Goal: Task Accomplishment & Management: Use online tool/utility

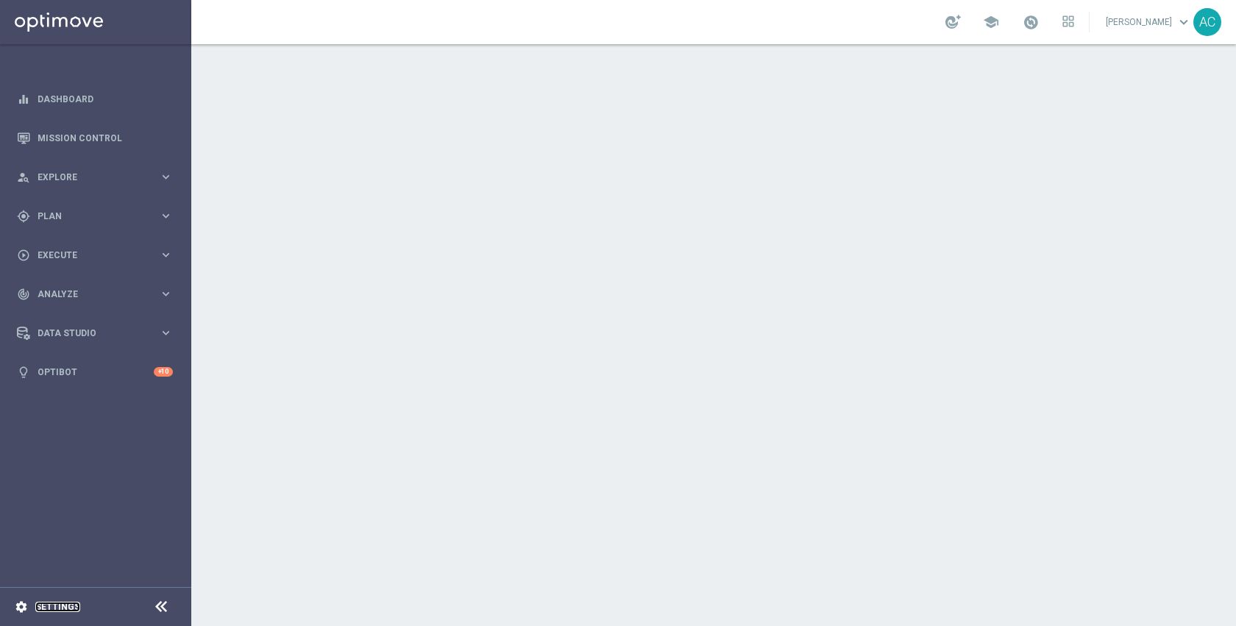
click at [53, 604] on link "Settings" at bounding box center [57, 606] width 45 height 9
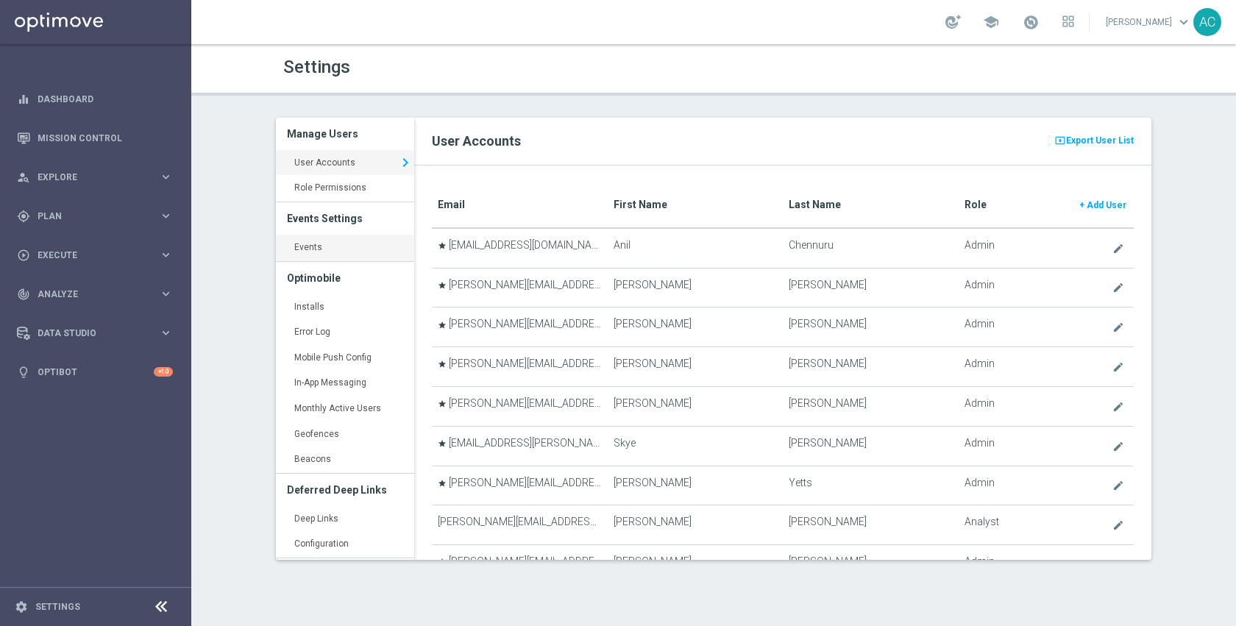
click at [363, 259] on link "Events keyboard_arrow_right" at bounding box center [345, 248] width 138 height 26
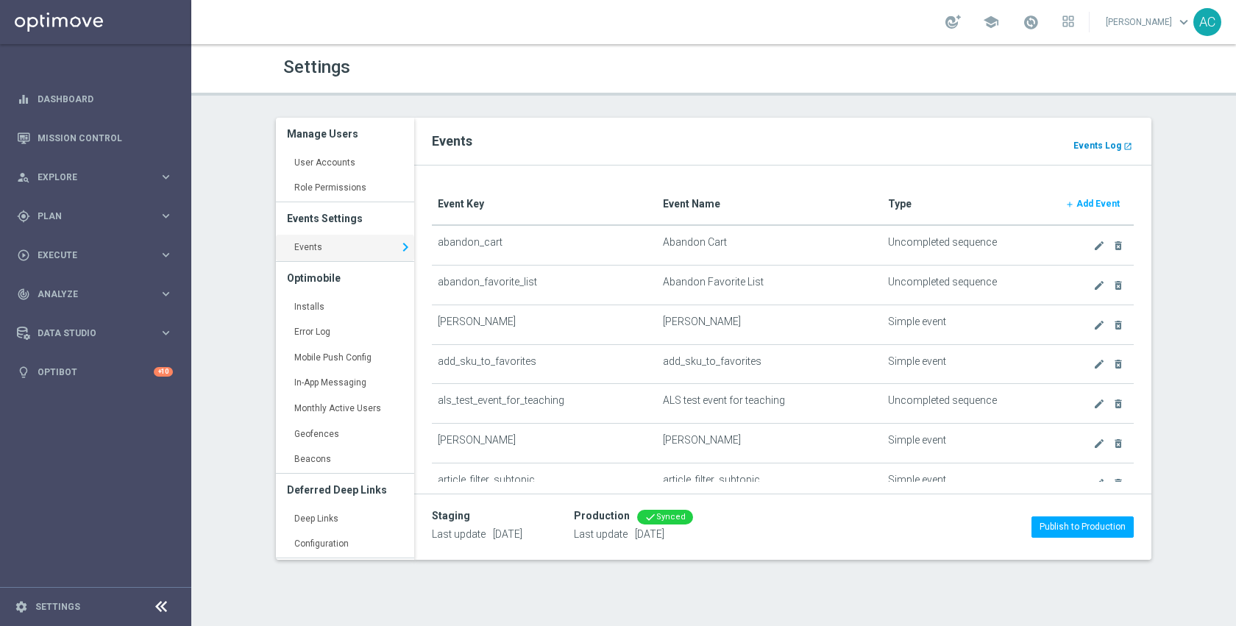
click at [1116, 151] on link "Events Log launch" at bounding box center [1103, 146] width 62 height 16
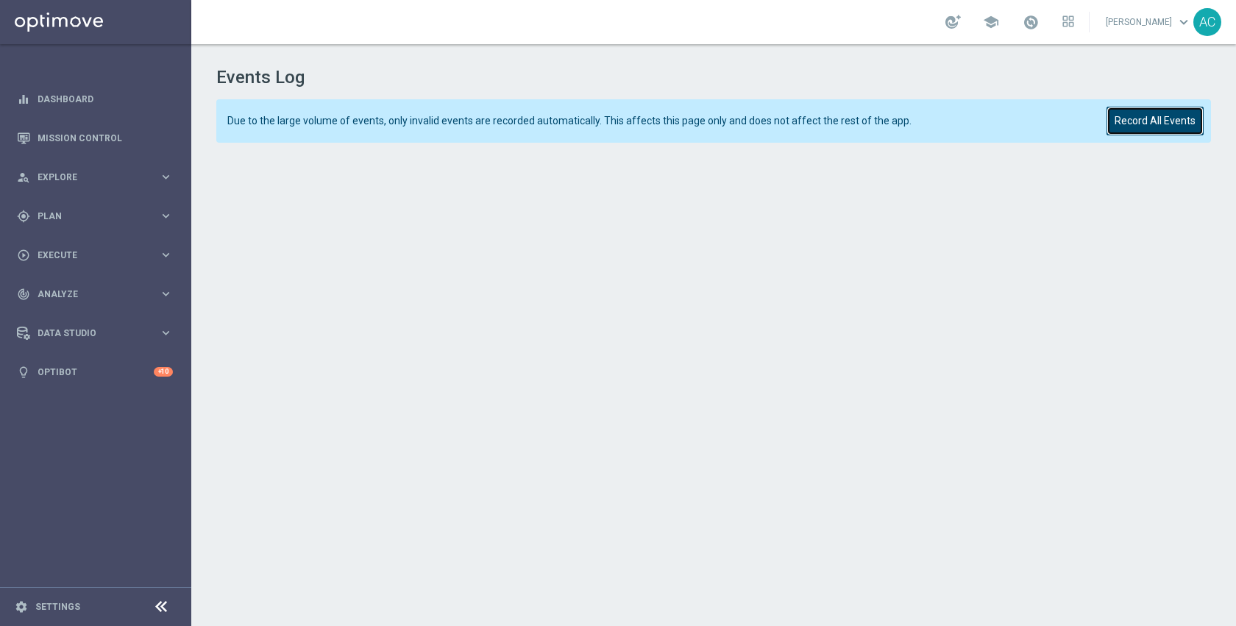
click at [1141, 120] on button "Record All Events" at bounding box center [1154, 121] width 97 height 29
